Goal: Task Accomplishment & Management: Use online tool/utility

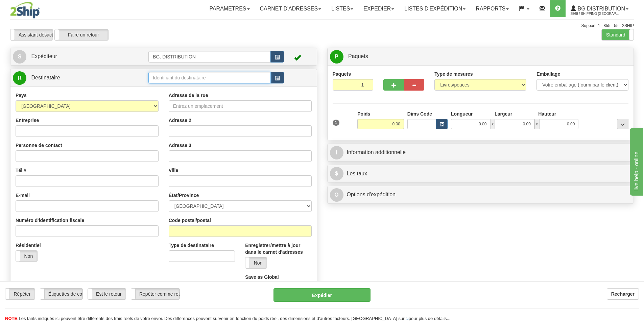
drag, startPoint x: 0, startPoint y: 0, endPoint x: 206, endPoint y: 78, distance: 220.2
click at [206, 78] on input "text" at bounding box center [209, 78] width 122 height 12
type input "20163"
click button "Supprimer" at bounding box center [0, 0] width 0 height 0
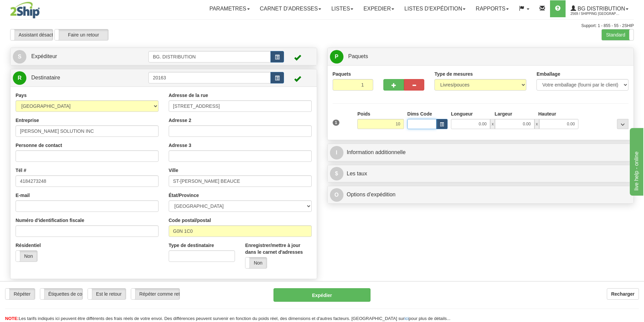
type input "10.00"
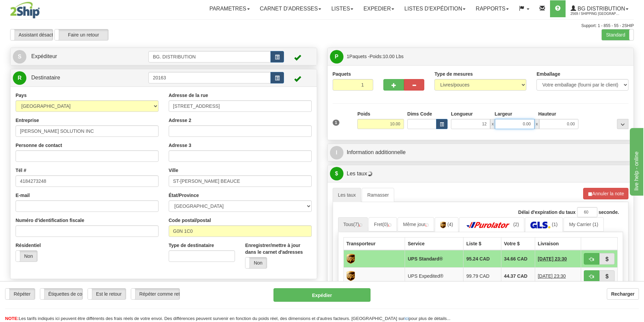
type input "12.00"
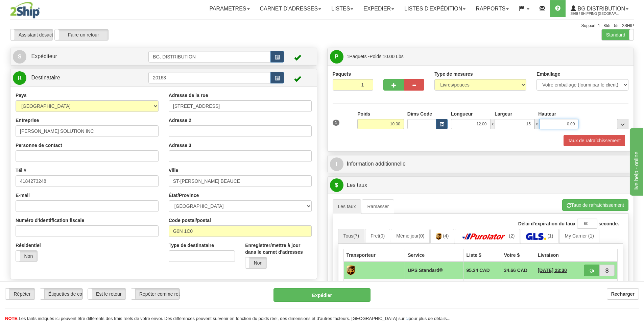
type input "15.00"
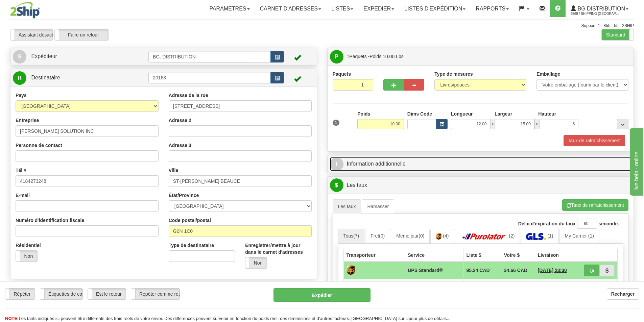
type input "6.00"
click at [384, 164] on link "I Information additionnelle" at bounding box center [481, 164] width 302 height 14
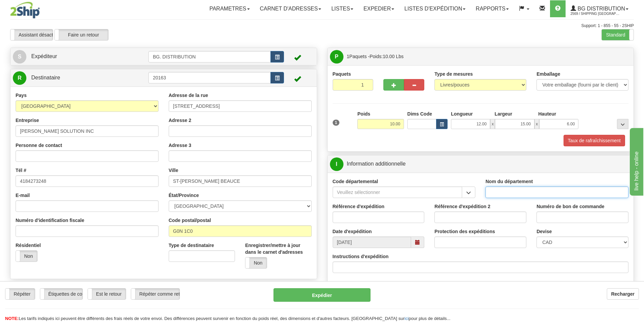
click at [541, 188] on input "Nom du département" at bounding box center [557, 193] width 143 height 12
type input "."
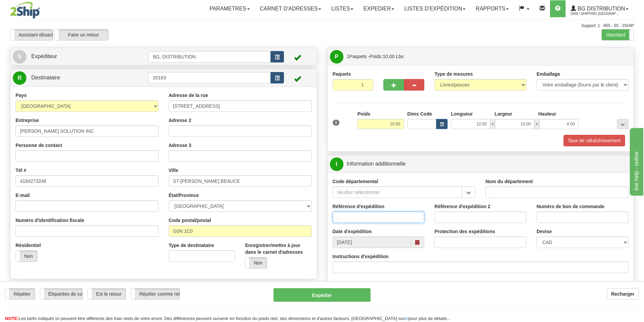
type input "."
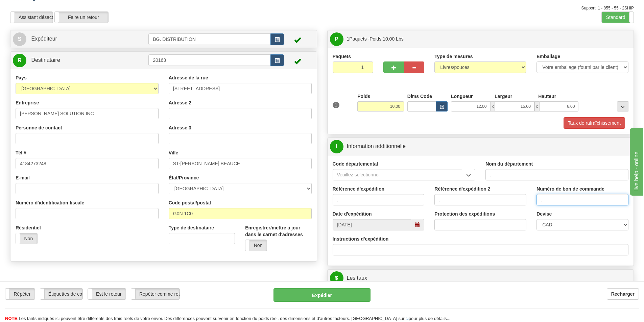
scroll to position [34, 0]
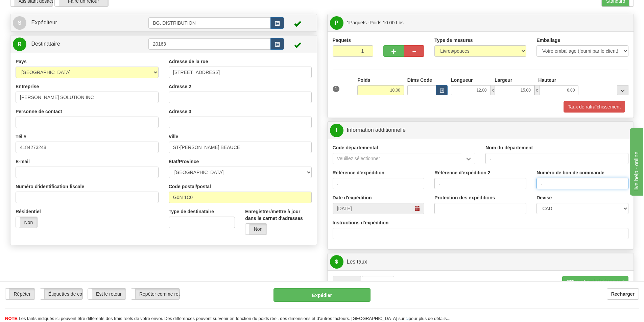
type input "."
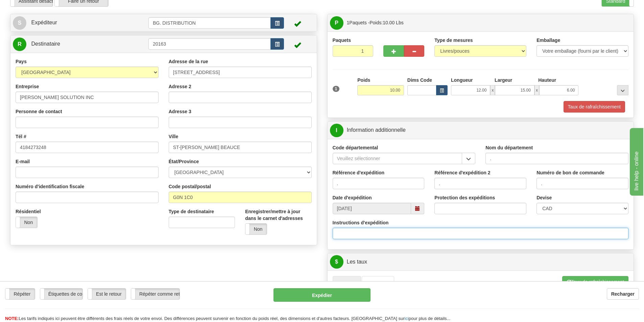
click at [374, 233] on input "Instructions d'expédition" at bounding box center [481, 234] width 296 height 12
click button "Supprimer" at bounding box center [0, 0] width 0 height 0
type input "30133143-00"
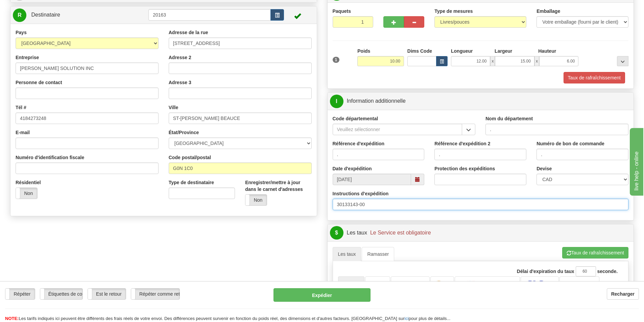
scroll to position [101, 0]
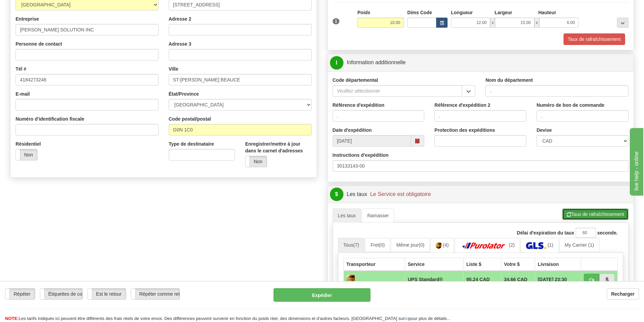
click at [576, 210] on button "Taux de rafraîchissement" at bounding box center [596, 215] width 66 height 12
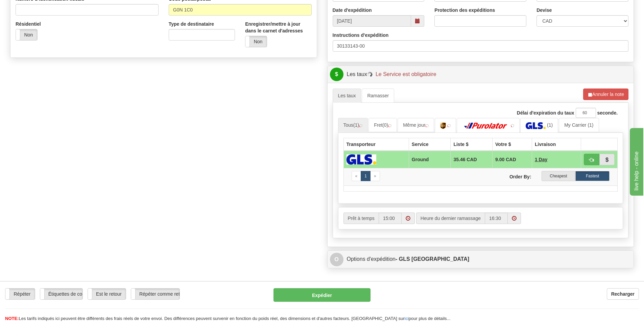
scroll to position [237, 0]
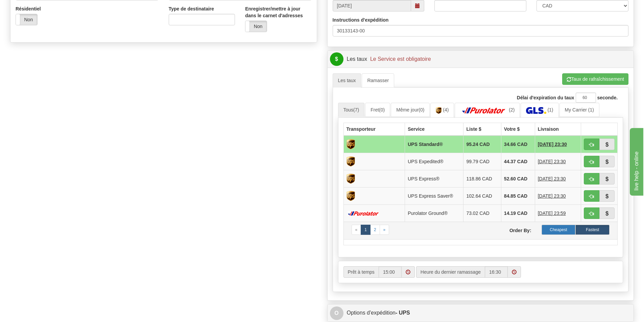
click at [555, 227] on label "Cheapest" at bounding box center [559, 230] width 34 height 10
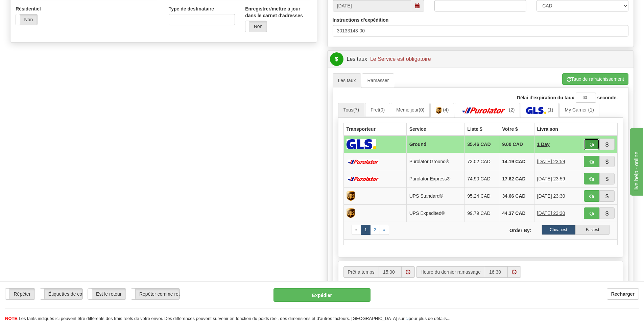
click at [585, 143] on button "button" at bounding box center [592, 145] width 16 height 12
type input "1"
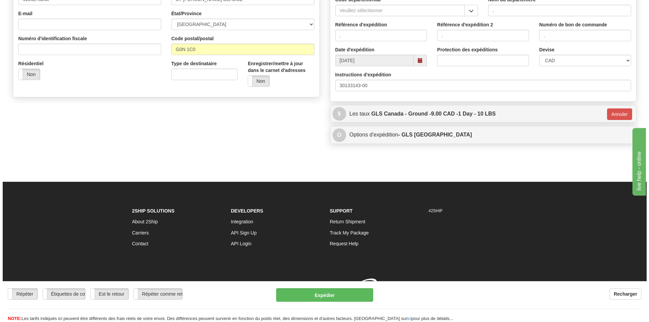
scroll to position [192, 0]
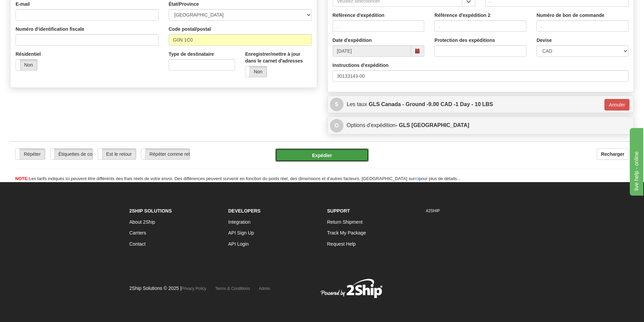
click at [340, 151] on button "Expédier" at bounding box center [322, 155] width 94 height 14
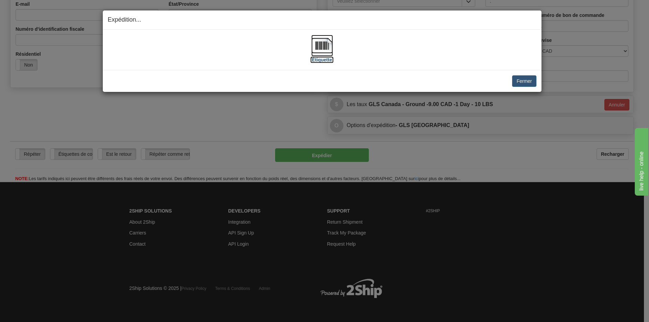
click at [324, 49] on img at bounding box center [323, 46] width 22 height 22
click at [536, 91] on div "Fermer Annuler Annuler l'expédition et quitter le ramassage [PERSON_NAME] le ra…" at bounding box center [322, 81] width 439 height 22
click at [531, 81] on button "Fermer" at bounding box center [524, 81] width 24 height 12
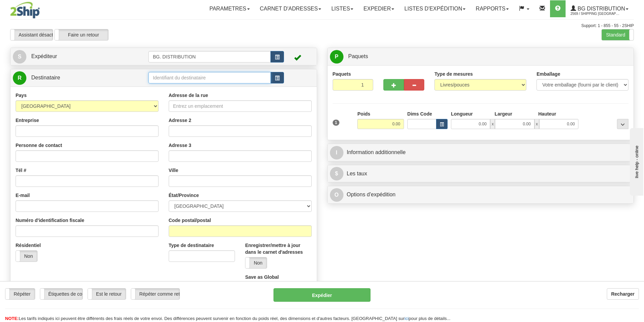
click at [178, 79] on input "text" at bounding box center [209, 78] width 122 height 12
type input "20045"
click button "Supprimer" at bounding box center [0, 0] width 0 height 0
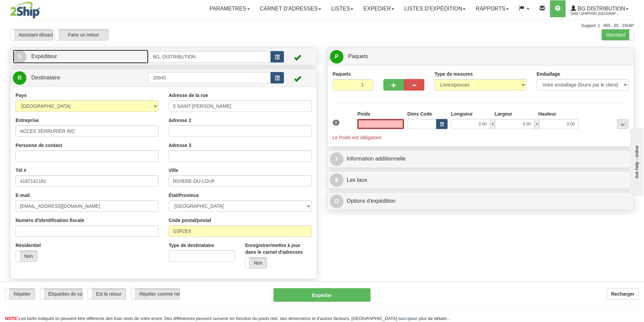
type input "0.00"
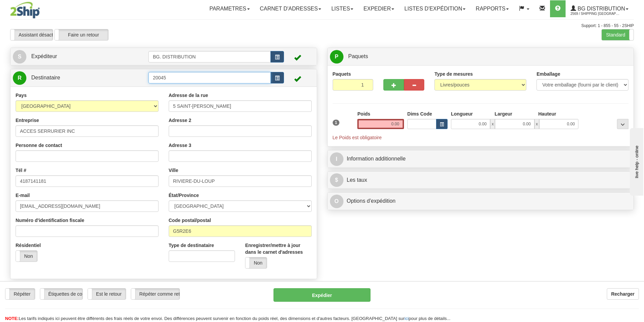
click at [185, 80] on input "20045" at bounding box center [209, 78] width 122 height 12
drag, startPoint x: 185, startPoint y: 80, endPoint x: 83, endPoint y: 62, distance: 103.5
click at [109, 69] on div "R Destinataire 20045" at bounding box center [163, 174] width 307 height 210
type input "60048"
click button "Supprimer" at bounding box center [0, 0] width 0 height 0
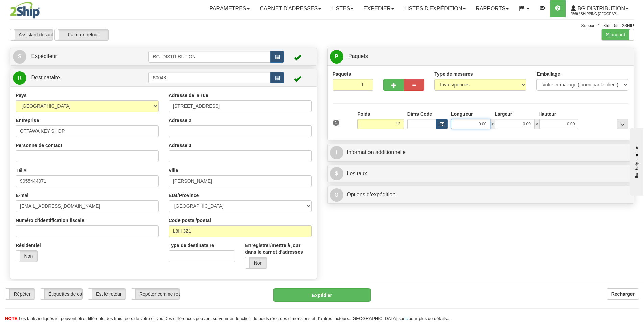
type input "12.00"
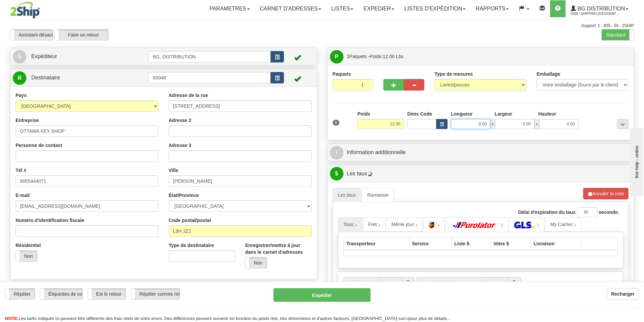
click at [456, 122] on input "0.00" at bounding box center [470, 124] width 39 height 10
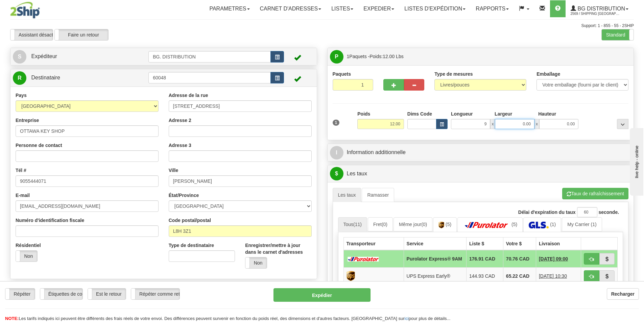
type input "9.00"
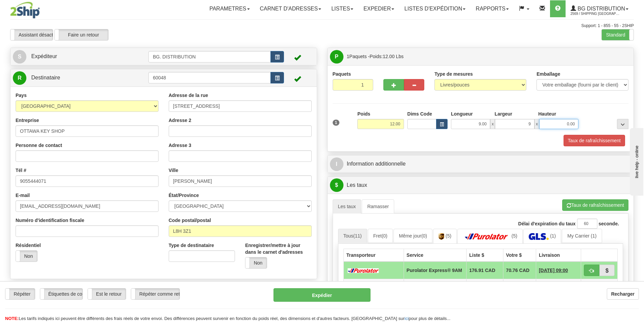
type input "9.00"
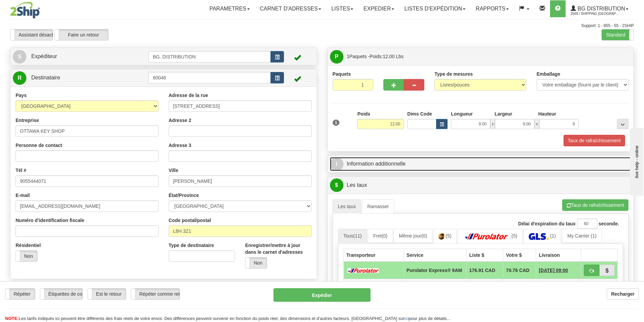
type input "9.00"
click at [392, 162] on link "I Information additionnelle" at bounding box center [481, 164] width 302 height 14
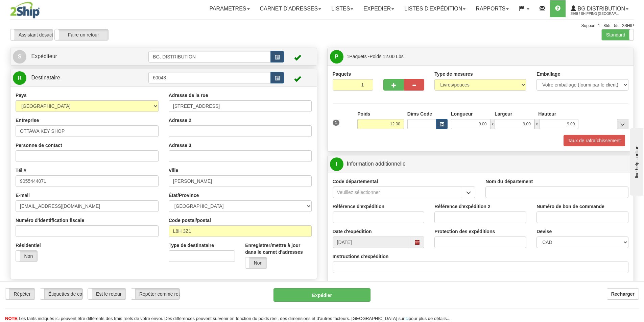
click at [512, 193] on input "Nom du département" at bounding box center [557, 193] width 143 height 12
type input "."
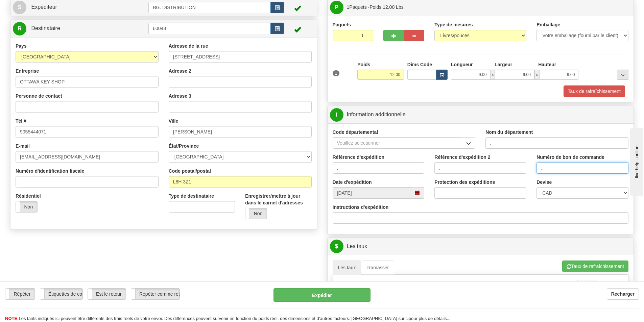
scroll to position [68, 0]
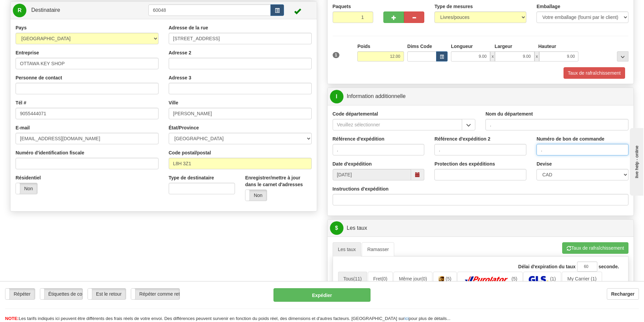
type input "."
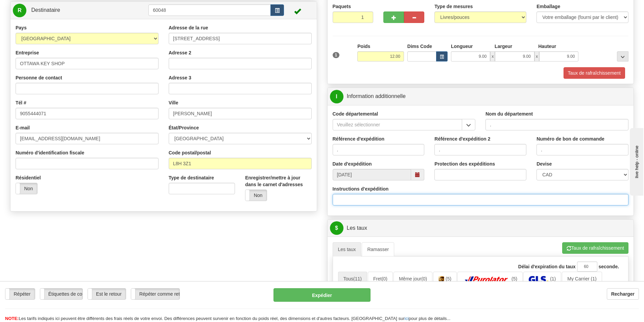
click at [378, 198] on input "Instructions d'expédition" at bounding box center [481, 200] width 296 height 12
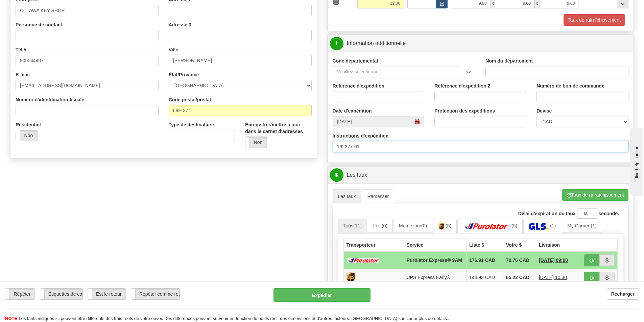
scroll to position [135, 0]
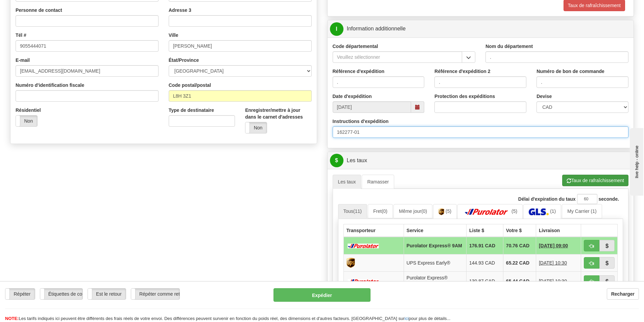
type input "162277-01"
click at [581, 183] on button "Taux de rafraîchissement" at bounding box center [596, 181] width 66 height 12
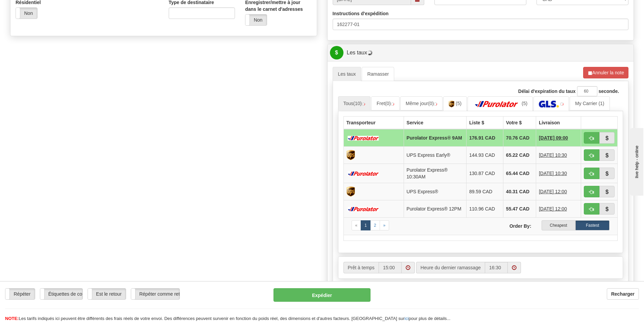
scroll to position [271, 0]
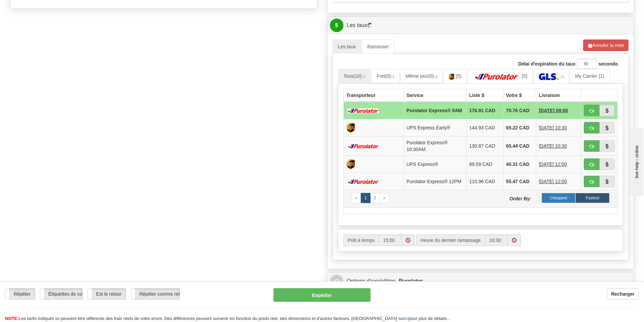
click at [551, 203] on label "Cheapest" at bounding box center [559, 198] width 34 height 10
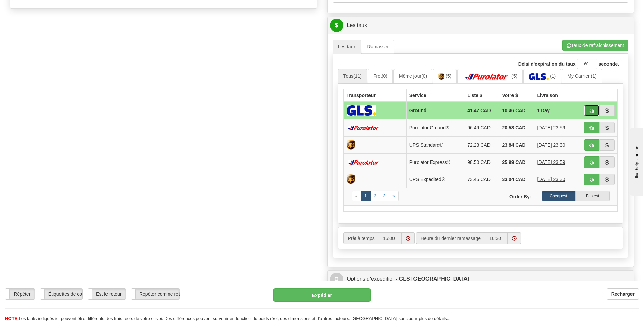
click at [588, 111] on button "button" at bounding box center [592, 111] width 16 height 12
type input "1"
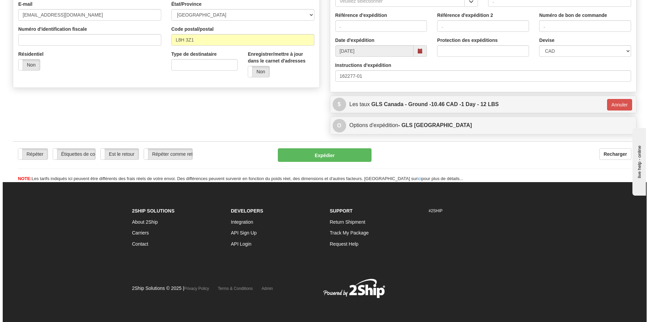
scroll to position [192, 0]
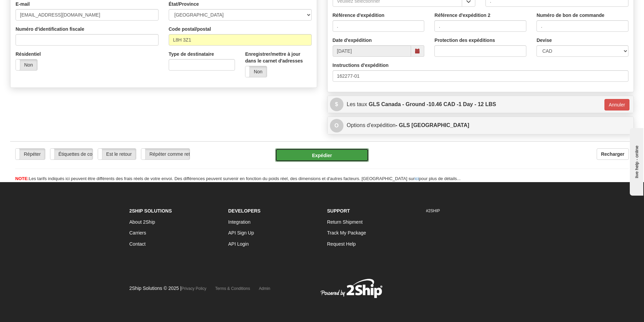
click at [306, 157] on button "Expédier" at bounding box center [322, 155] width 94 height 14
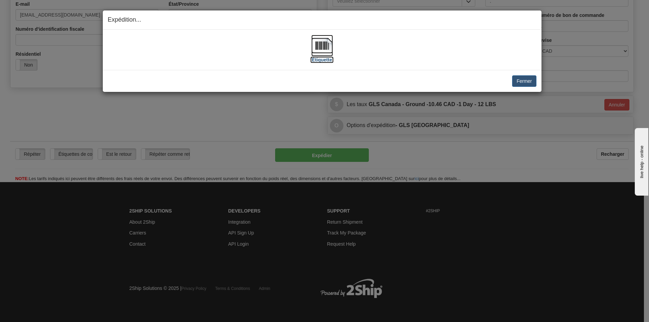
click at [316, 48] on img at bounding box center [323, 46] width 22 height 22
drag, startPoint x: 530, startPoint y: 82, endPoint x: 519, endPoint y: 66, distance: 19.6
click at [530, 82] on button "Fermer" at bounding box center [524, 81] width 24 height 12
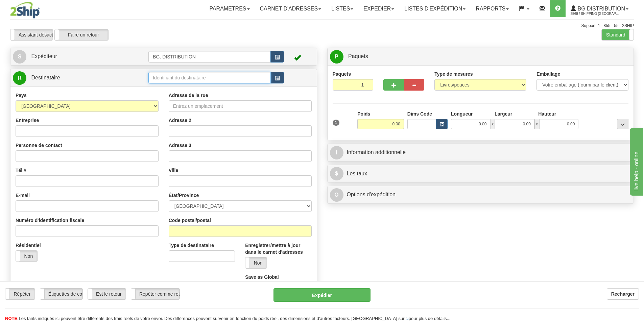
click at [198, 77] on input "text" at bounding box center [209, 78] width 122 height 12
type input "4012"
click button "Supprimer" at bounding box center [0, 0] width 0 height 0
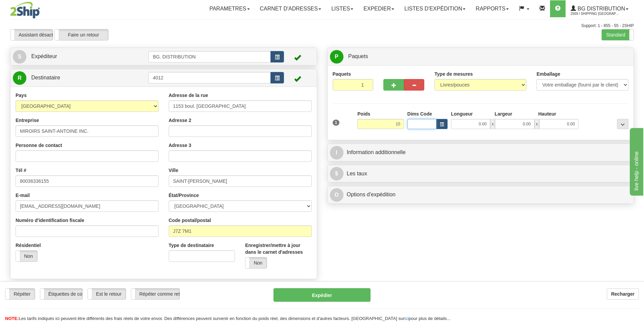
type input "10.00"
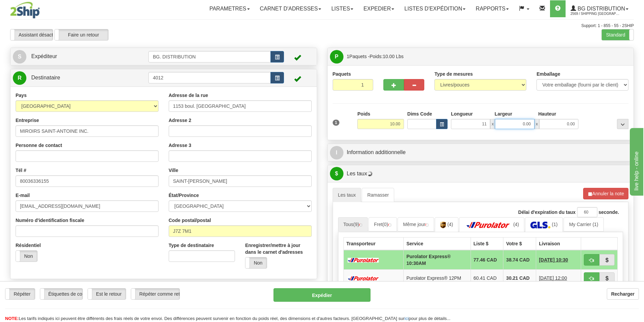
type input "11.00"
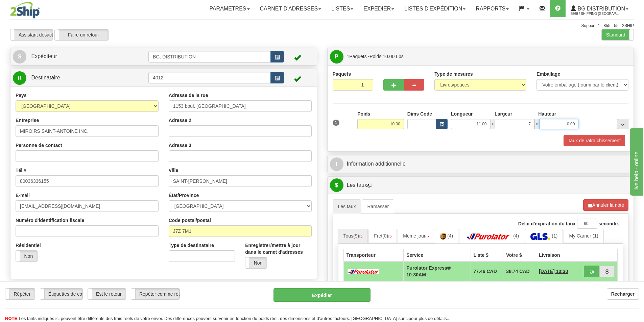
type input "7.00"
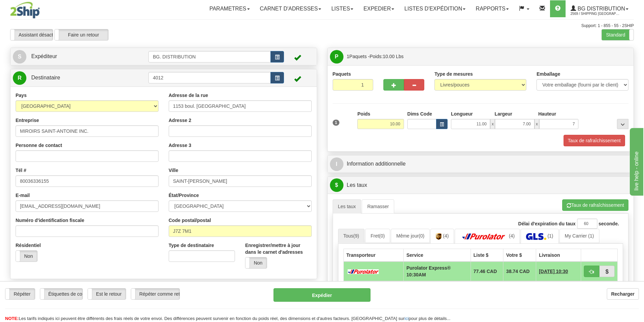
type input "7.00"
click at [386, 154] on div "P Paquets 1 Paquets - Poids: 10.00 Lbs Niveau d'expédition Shipm. Niveau du pac…" at bounding box center [480, 251] width 317 height 406
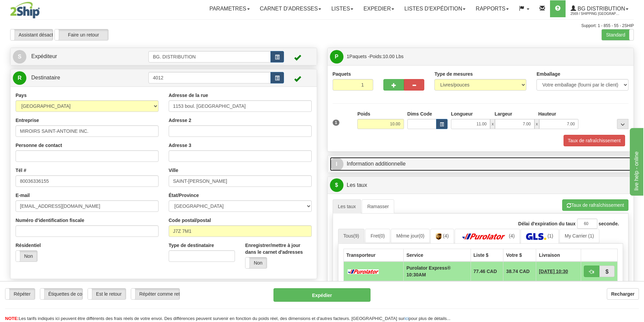
click at [389, 161] on link "I Information additionnelle" at bounding box center [481, 164] width 302 height 14
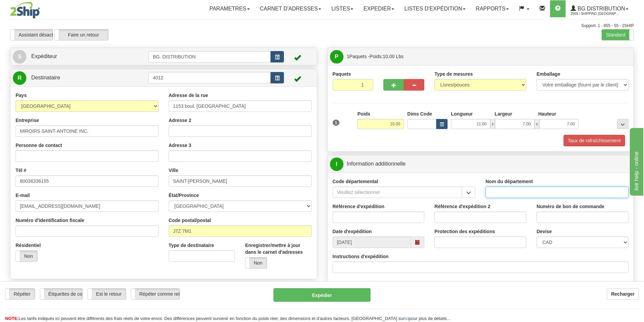
click at [510, 196] on input "Nom du département" at bounding box center [557, 193] width 143 height 12
type input "."
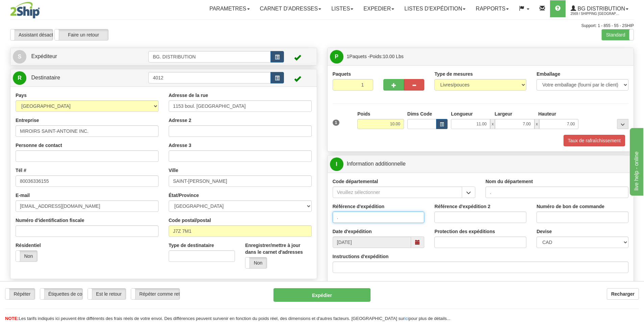
type input "."
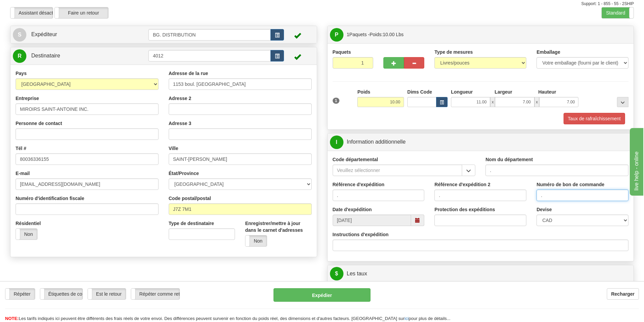
scroll to position [34, 0]
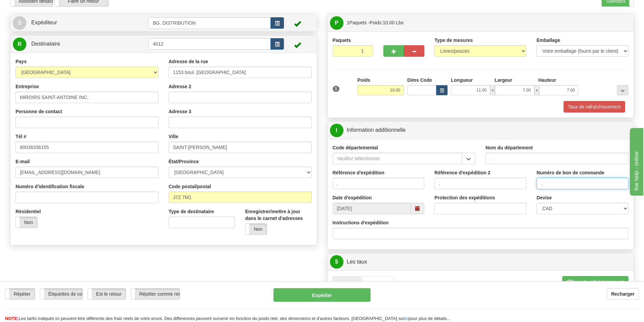
type input "."
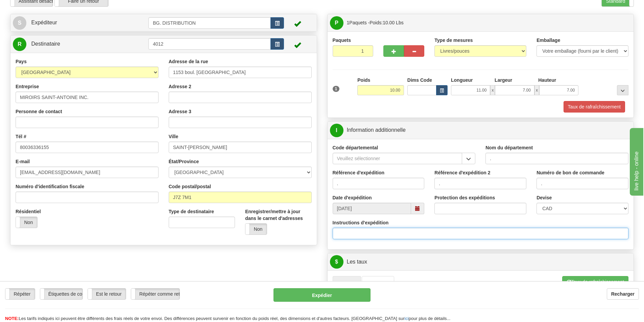
click at [392, 237] on input "Instructions d'expédition" at bounding box center [481, 234] width 296 height 12
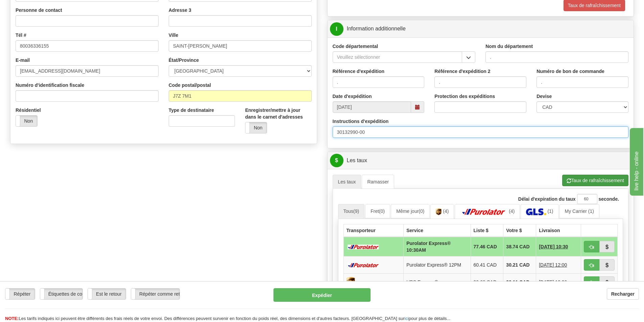
type input "30132990-00"
click at [578, 181] on button "Taux de rafraîchissement" at bounding box center [596, 181] width 66 height 12
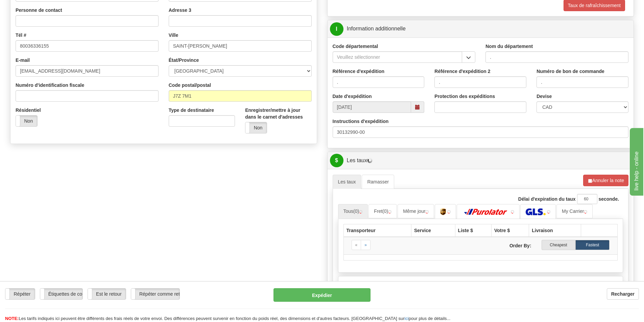
scroll to position [203, 0]
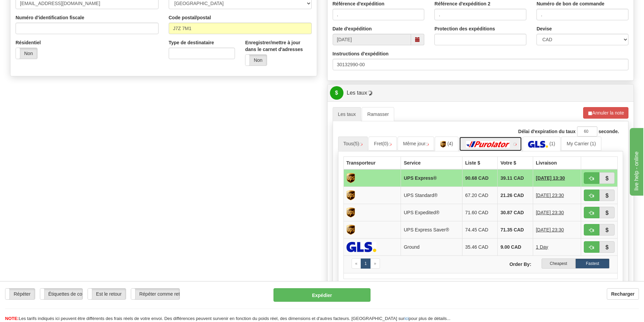
click at [495, 146] on img at bounding box center [488, 144] width 47 height 7
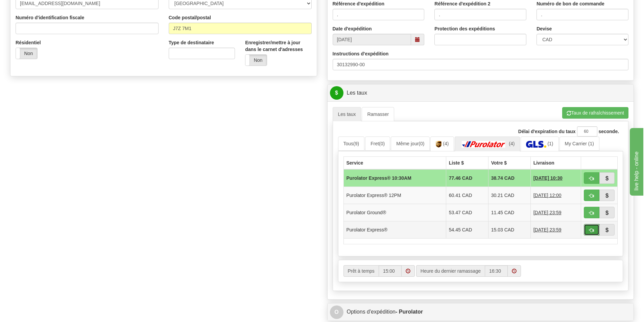
click at [590, 232] on span "button" at bounding box center [592, 230] width 5 height 4
type input "202"
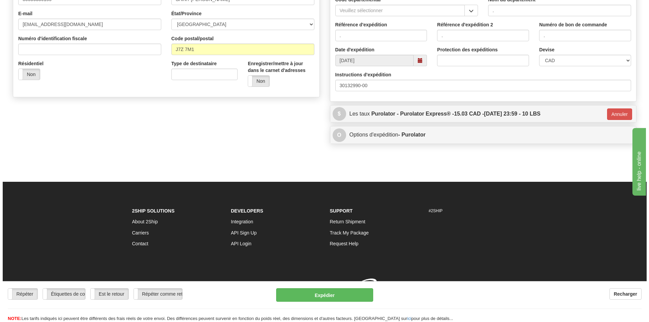
scroll to position [192, 0]
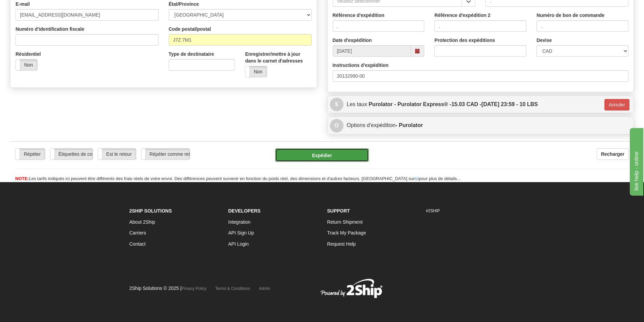
click at [330, 149] on button "Expédier" at bounding box center [322, 155] width 94 height 14
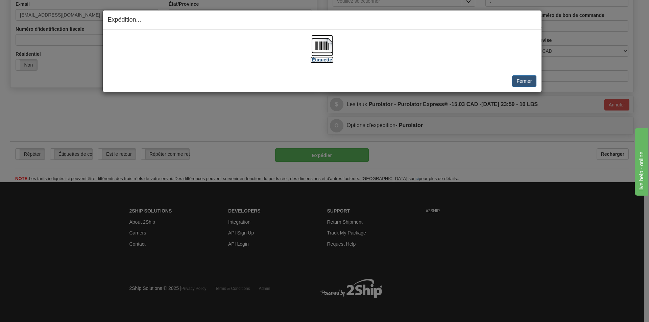
click at [322, 54] on img at bounding box center [323, 46] width 22 height 22
